Goal: Task Accomplishment & Management: Manage account settings

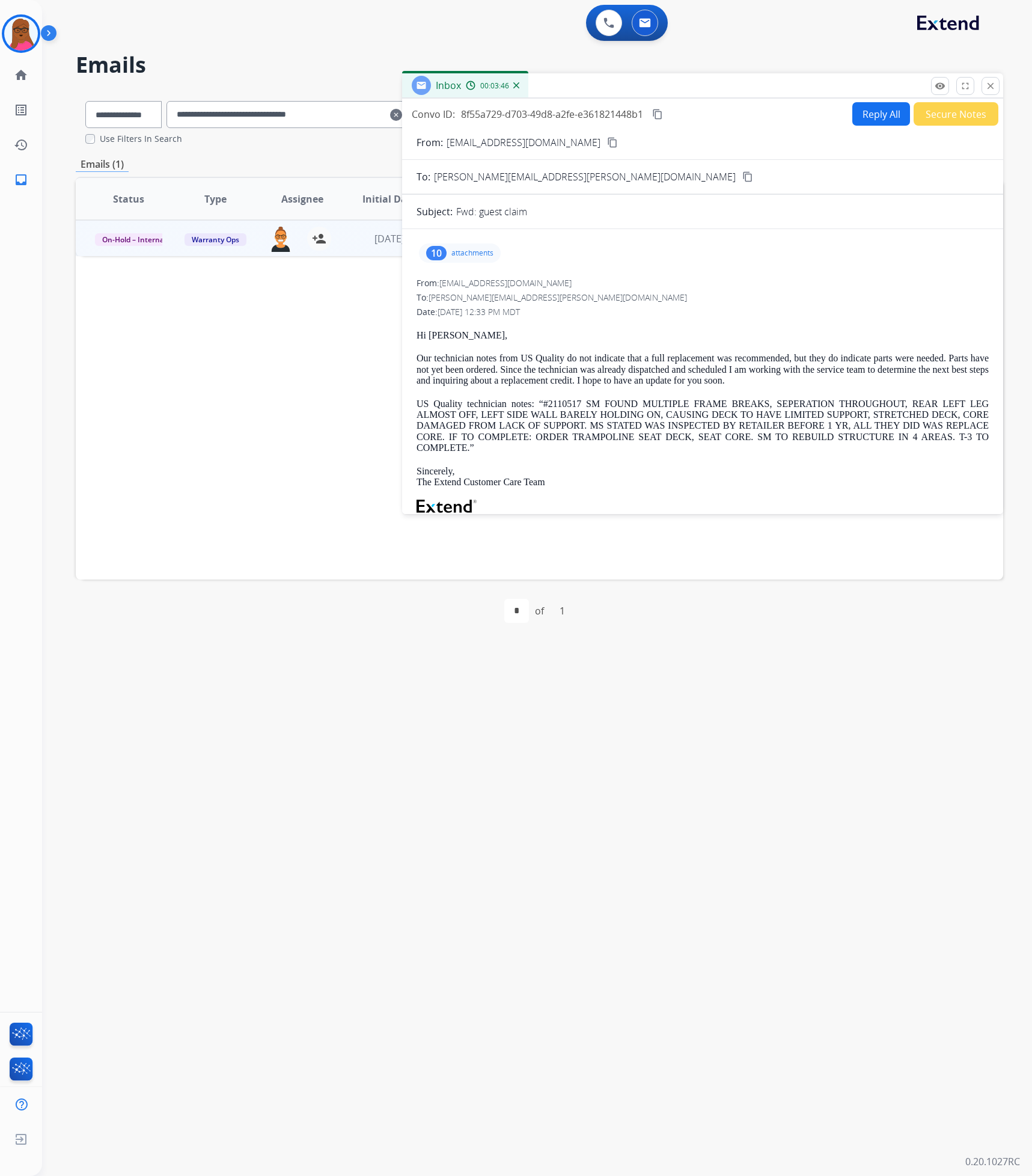
select select "**********"
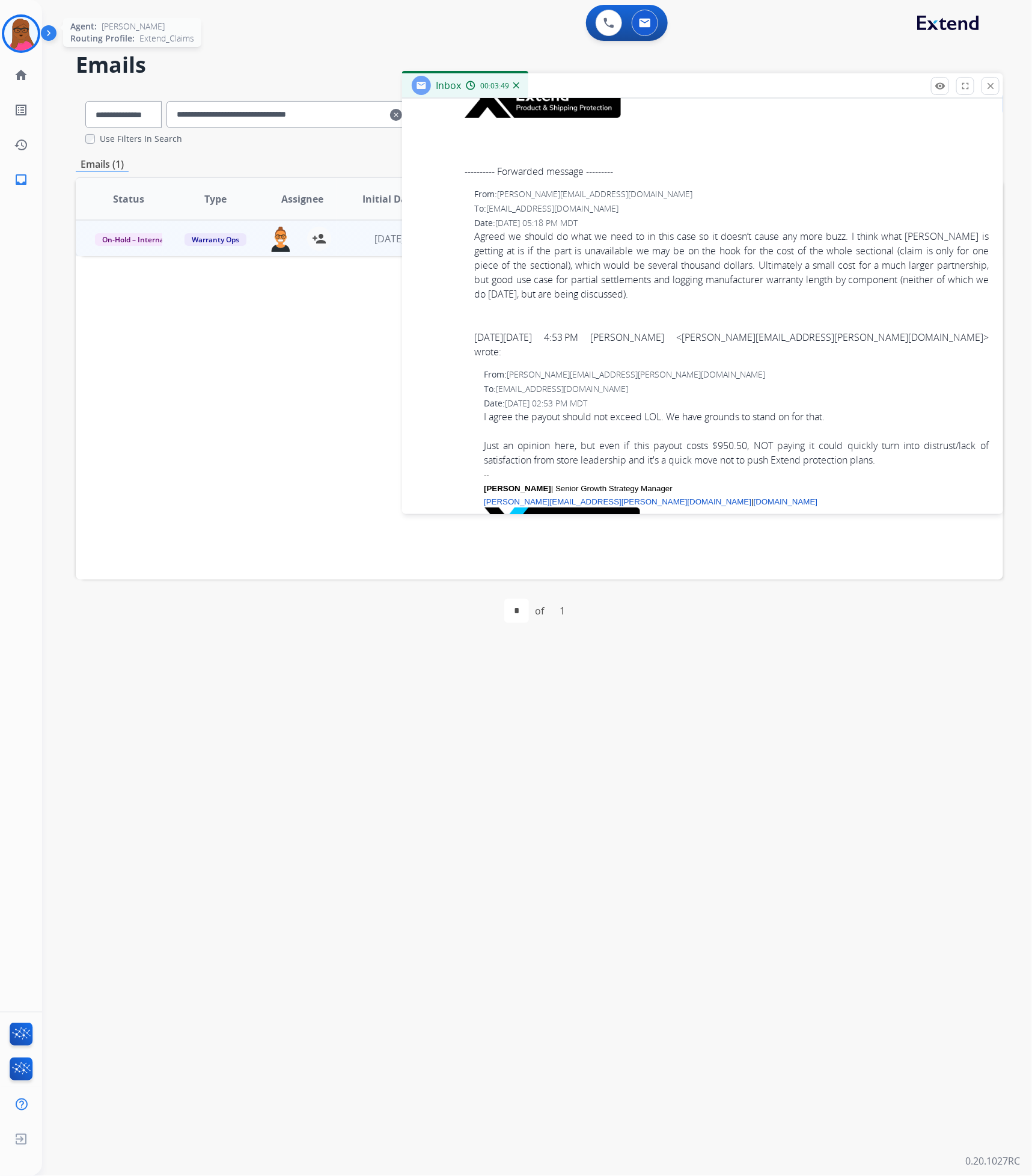
click at [22, 33] on img at bounding box center [21, 34] width 34 height 34
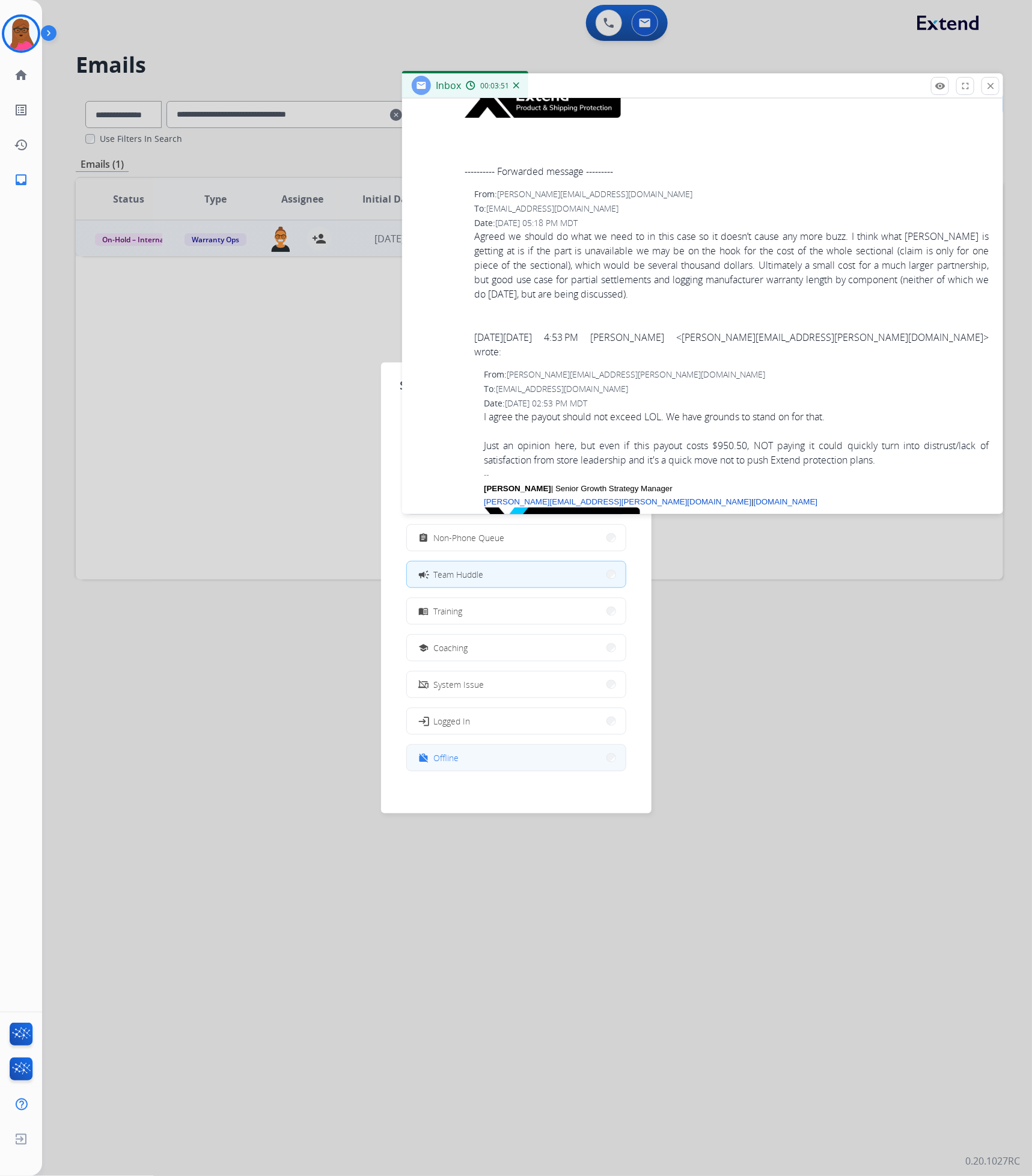
click at [466, 748] on button "work_off Offline" at bounding box center [516, 758] width 219 height 26
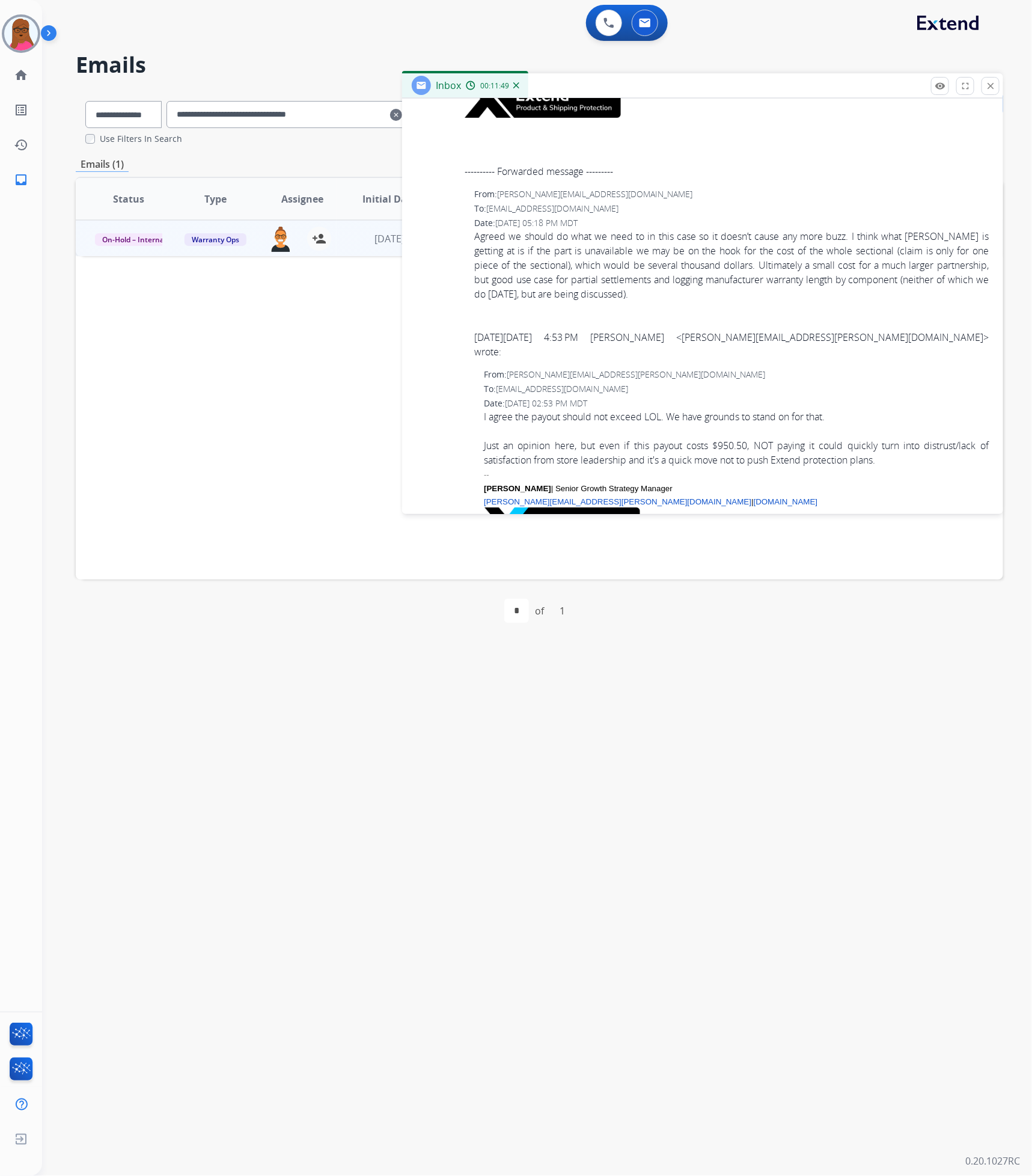
click at [204, 399] on div "Status Type Assignee Initial Date Updated Date arrow_downward SLA Subject Custo…" at bounding box center [539, 378] width 928 height 402
click at [240, 383] on div "Status Type Assignee Initial Date Updated Date arrow_downward SLA Subject Custo…" at bounding box center [539, 378] width 928 height 402
click at [982, 92] on button "close Close" at bounding box center [991, 86] width 18 height 18
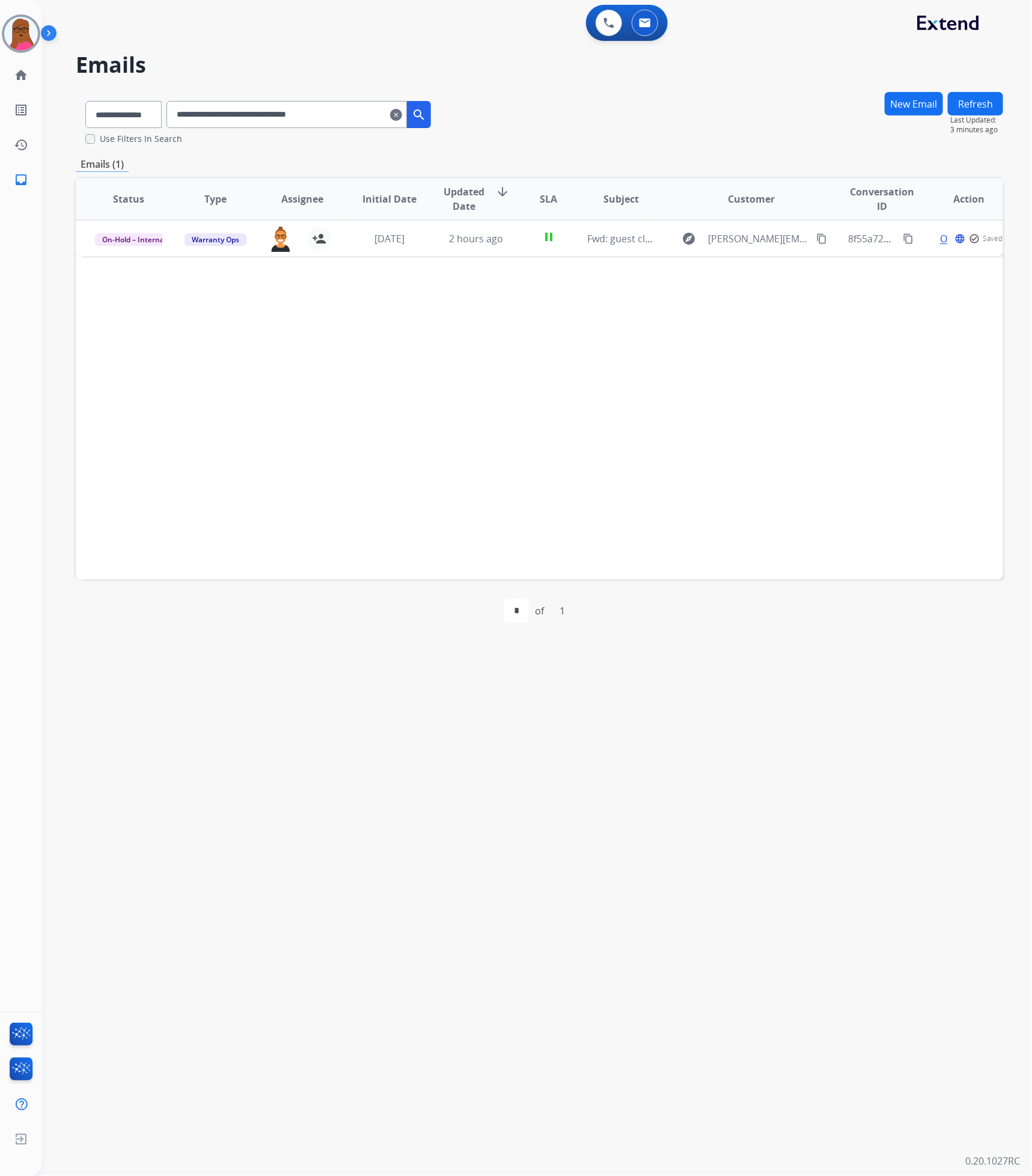
click at [426, 115] on mat-icon "search" at bounding box center [418, 114] width 14 height 14
